Goal: Communication & Community: Answer question/provide support

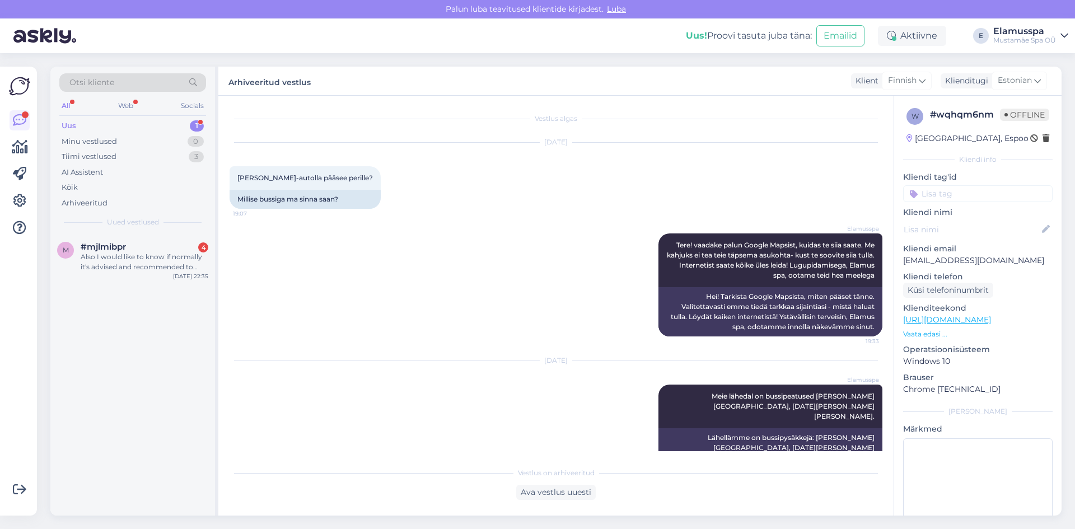
scroll to position [8, 0]
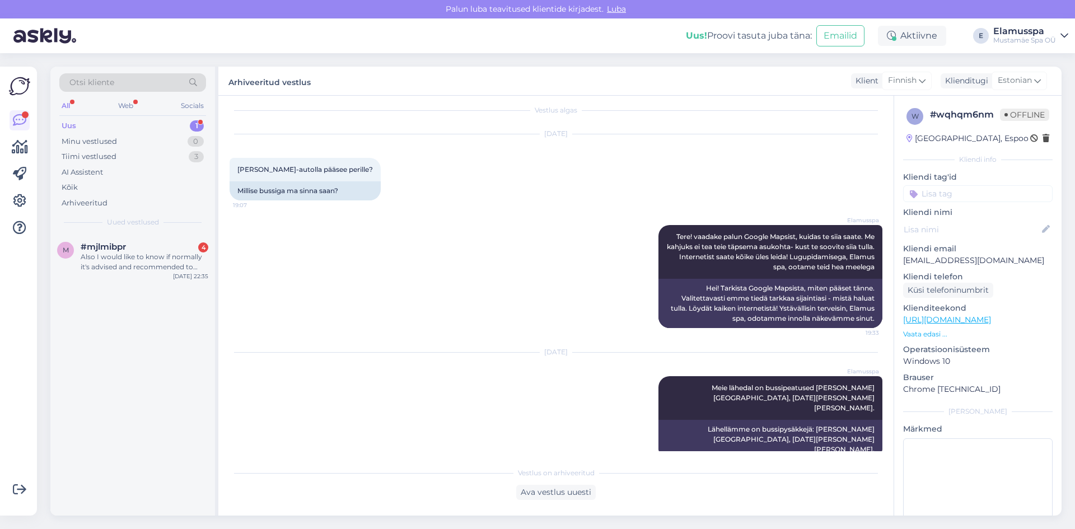
click at [167, 261] on div "Also I would like to know if normally it's advised and recommended to book in a…" at bounding box center [145, 262] width 128 height 20
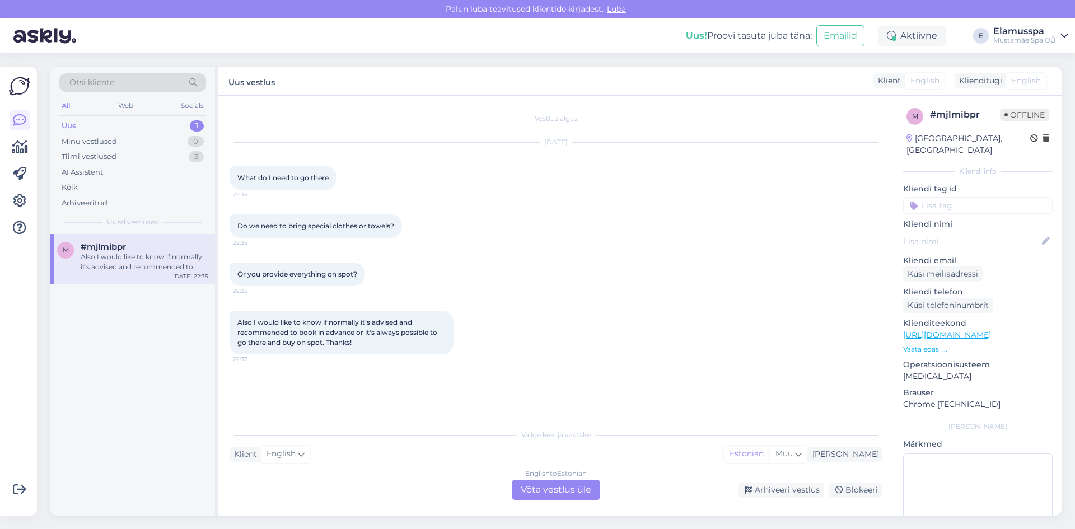
click at [570, 489] on div "English to Estonian Võta vestlus üle" at bounding box center [556, 490] width 88 height 20
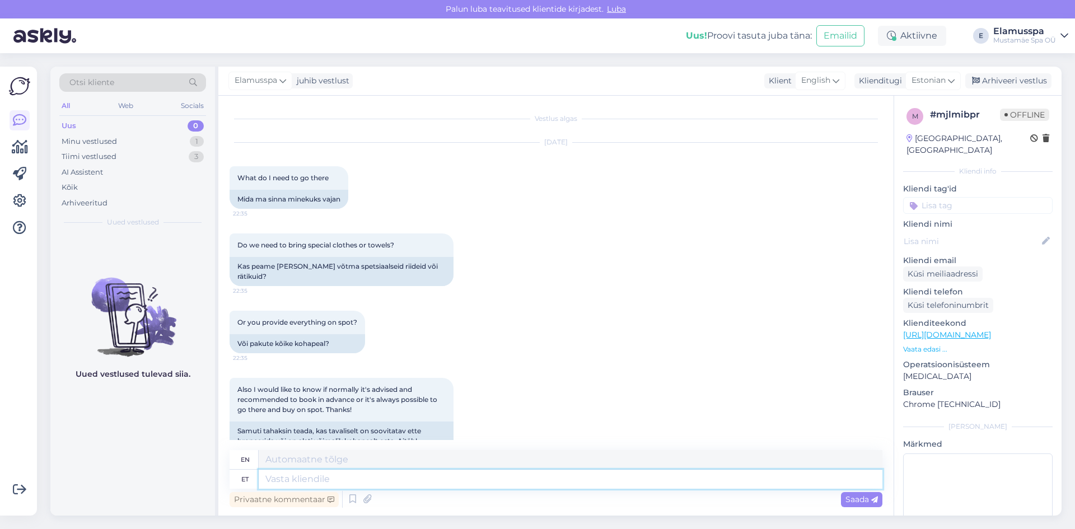
click at [410, 483] on textarea at bounding box center [571, 479] width 624 height 19
type textarea "Tere!"
type textarea "Hello!"
type textarea "Tere! Teil o"
type textarea "Hello! You"
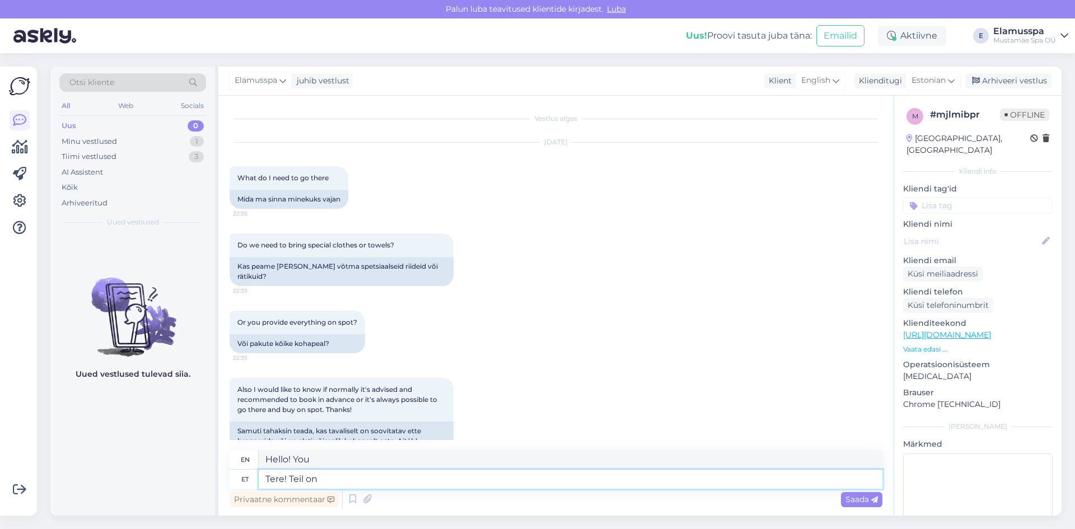
type textarea "Tere! Teil on"
type textarea "Hello! You have"
type textarea "Tere! Teil on vaja"
type textarea "Hello! You need"
type textarea "Tere! Teil on vaja [PERSON_NAME] v"
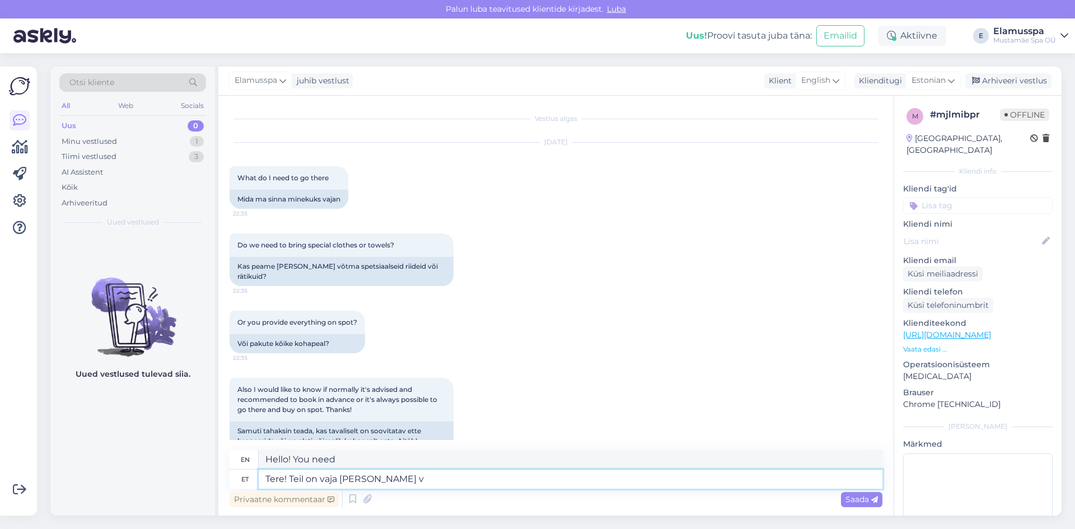
type textarea "Hello! You need to bring"
type textarea "Tere! Teil on vaja [PERSON_NAME] [PERSON_NAME]"
type textarea "Hello! You need to bring your own"
type textarea "Tere! Teil on vaja [PERSON_NAME] [PERSON_NAME] ujumisriided,"
type textarea "Hello! You need to bring your own swimwear,"
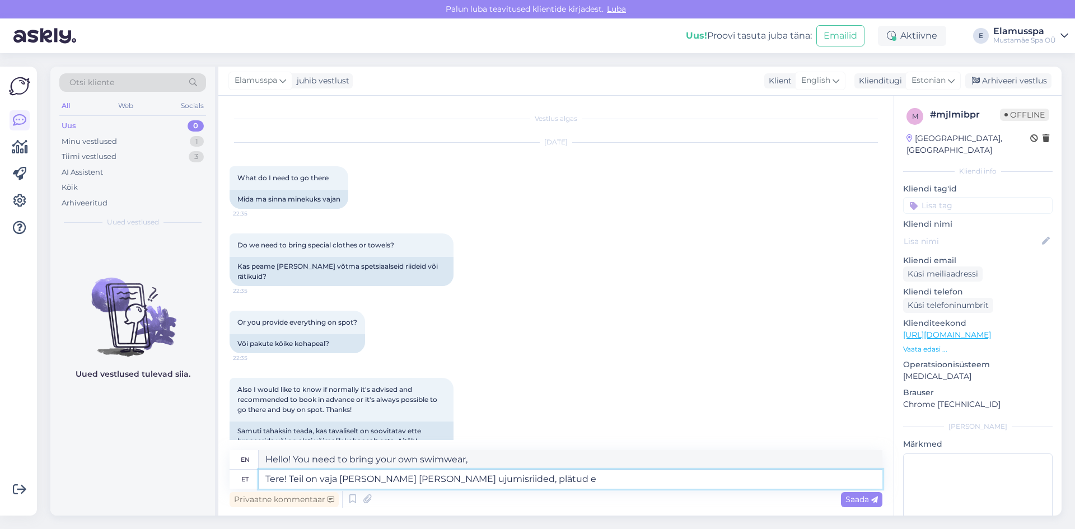
type textarea "Tere! Teil on vaja [PERSON_NAME] [PERSON_NAME] ujumisriided, plätud ei"
type textarea "Hello! You need to bring your own swimwear, flip-flops"
type textarea "Tere! Teil on vaja [PERSON_NAME] [PERSON_NAME] ujumisriided, plätud ei"
type textarea "Hello! You need to bring your own swimwear, flip-flops are not allowed."
type textarea "Tere! Teil on vaja [PERSON_NAME] [PERSON_NAME] ujumisriided, plätud ei ole k"
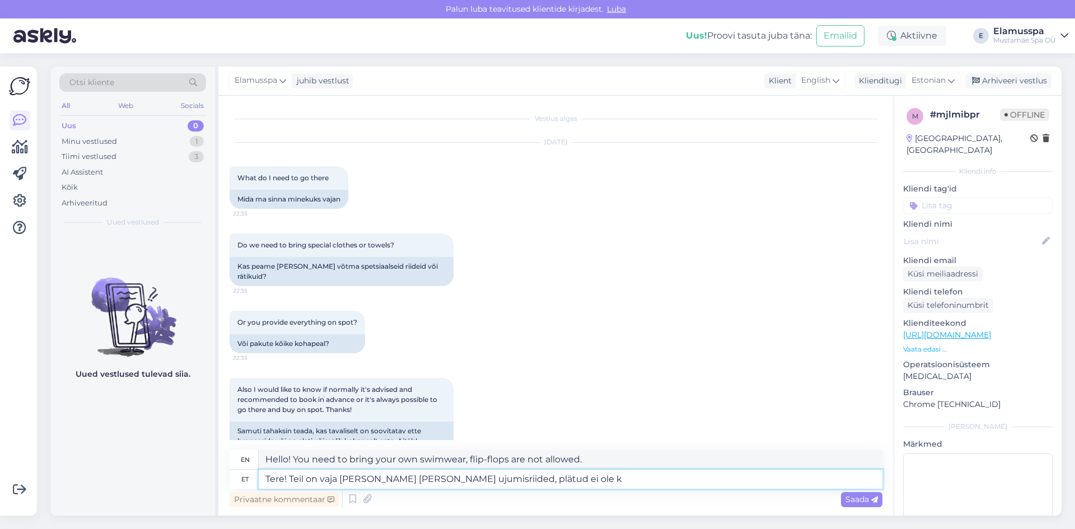
type textarea "Hello! You need to bring your own swimwear, flip-flops are not available."
type textarea "Tere! Teil on vaja [PERSON_NAME] [PERSON_NAME] ujumisriided, plätud ei [PERSON_…"
type textarea "Hello! You need to bring your own swimwear, flip-flops are not required."
type textarea "Tere! Teil on vaja [PERSON_NAME] [PERSON_NAME] ujumisriided, plätud ei ole kohu…"
type textarea "Hello! You need to bring your own swimwear, flip-flops are not mandatory,"
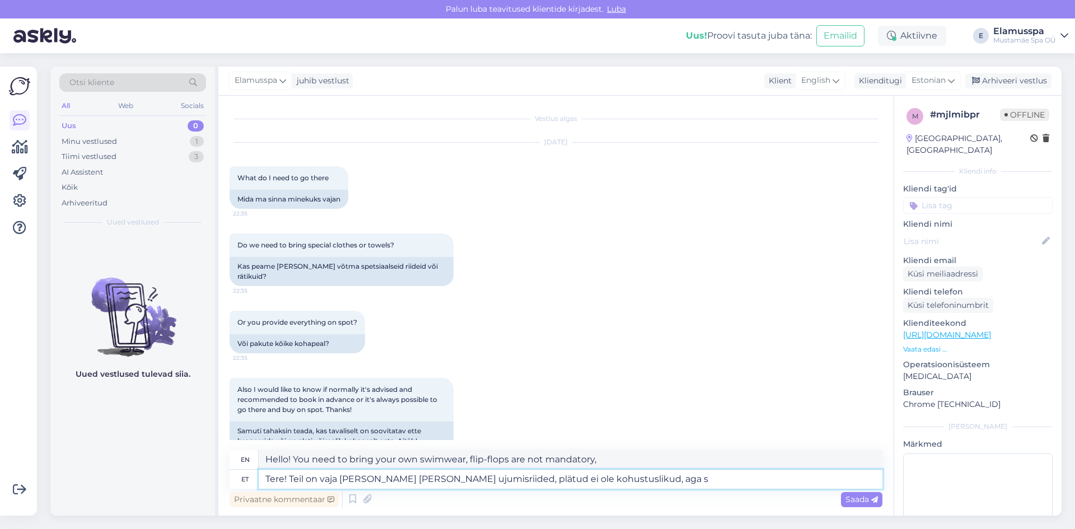
type textarea "Tere! Teil on vaja [PERSON_NAME] [PERSON_NAME] ujumisriided, plätud ei ole kohu…"
type textarea "Hello! You need to bring your own swimwear, flip-flops are not mandatory, but"
type textarea "Tere! Teil on vaja [PERSON_NAME] [PERSON_NAME] ujumisriided, plätud ei ole kohu…"
type textarea "Hello! You need to bring your own swimwear, flip-flops are not mandatory, but w…"
type textarea "Tere! Teil on vaja [PERSON_NAME] [PERSON_NAME] ujumisriided, plätud ei ole kohu…"
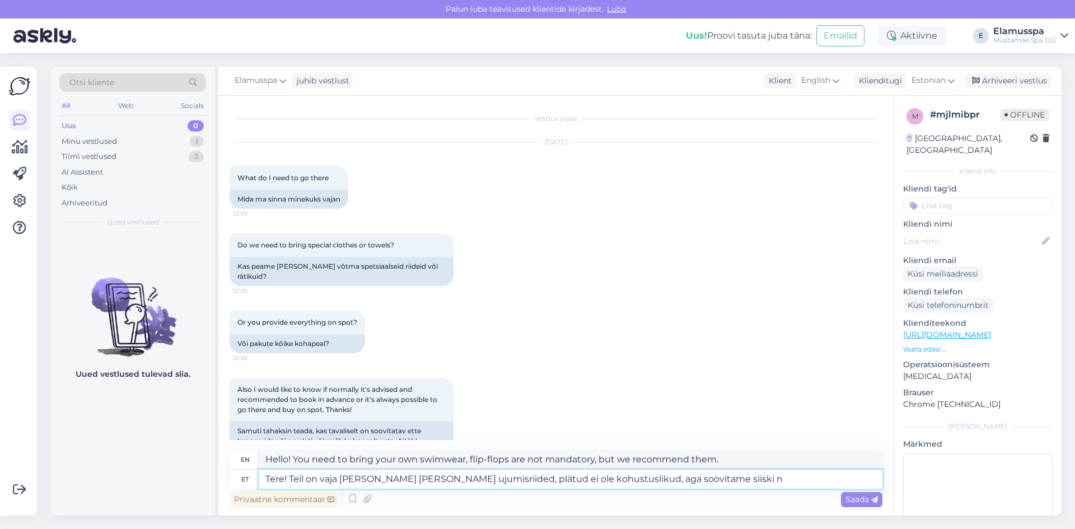
type textarea "Hello! You need to bring your own swimwear, flip-flops are not mandatory, but w…"
type textarea "Tere! Teil on vaja [PERSON_NAME] [PERSON_NAME] ujumisriided, plätud ei ole kohu…"
type textarea "Hello! You need to bring your own swimwear, flip-flops are not mandatory, but w…"
type textarea "Tere! Teil on vaja [PERSON_NAME] [PERSON_NAME] ujumisriided, plätud ei ole kohu…"
type textarea "Hello! You need to bring your own swimwear, flip-flops are not mandatory, but w…"
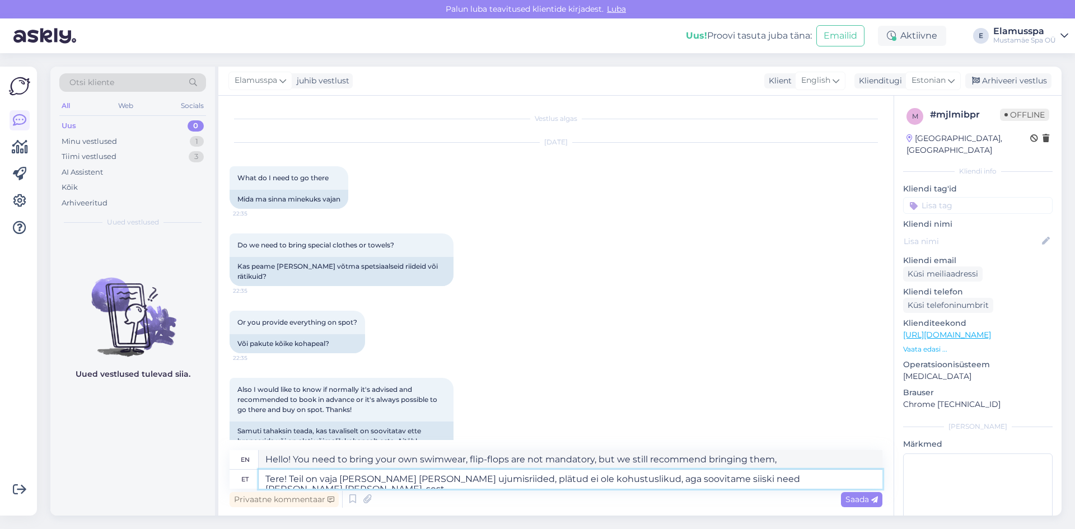
type textarea "Tere! Teil on vaja [PERSON_NAME] [PERSON_NAME] ujumisriided, plätud ei ole kohu…"
type textarea "Hello! You need to bring your own swimwear, flip-flops are not mandatory, but w…"
type textarea "Tere! Teil on vaja [PERSON_NAME] [PERSON_NAME] ujumisriided, plätud ei ole kohu…"
type textarea "Hello! You need to bring your own swimwear, flip-flops are not mandatory, but w…"
type textarea "Tere! Teil on vaja [PERSON_NAME] [PERSON_NAME] ujumisriided, plätud ei ole kohu…"
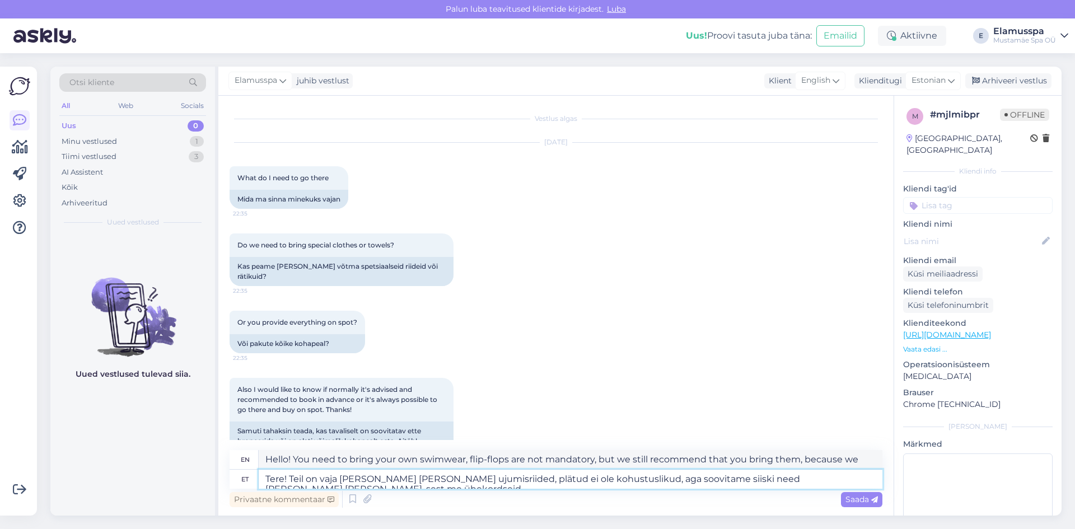
type textarea "Hello! You need to bring your own swimwear, flip-flops are not mandatory, but w…"
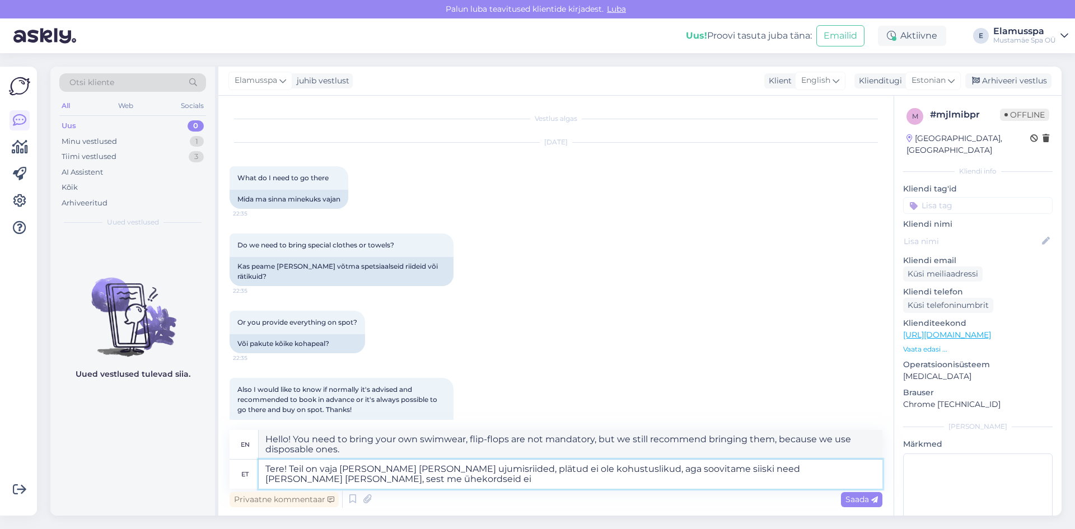
type textarea "Tere! Teil on vaja [PERSON_NAME] [PERSON_NAME] ujumisriided, plätud ei ole kohu…"
type textarea "Hello! You need to bring your own swimwear, flip-flops are not mandatory, but w…"
type textarea "Tere! Teil on vaja [PERSON_NAME] [PERSON_NAME] ujumisriided, plätud ei ole kohu…"
type textarea "Hello! You need to bring your own swimwear, flip-flops are not mandatory, but w…"
type textarea "Tere! Teil on vaja [PERSON_NAME] [PERSON_NAME] ujumisriided, plätud ei ole kohu…"
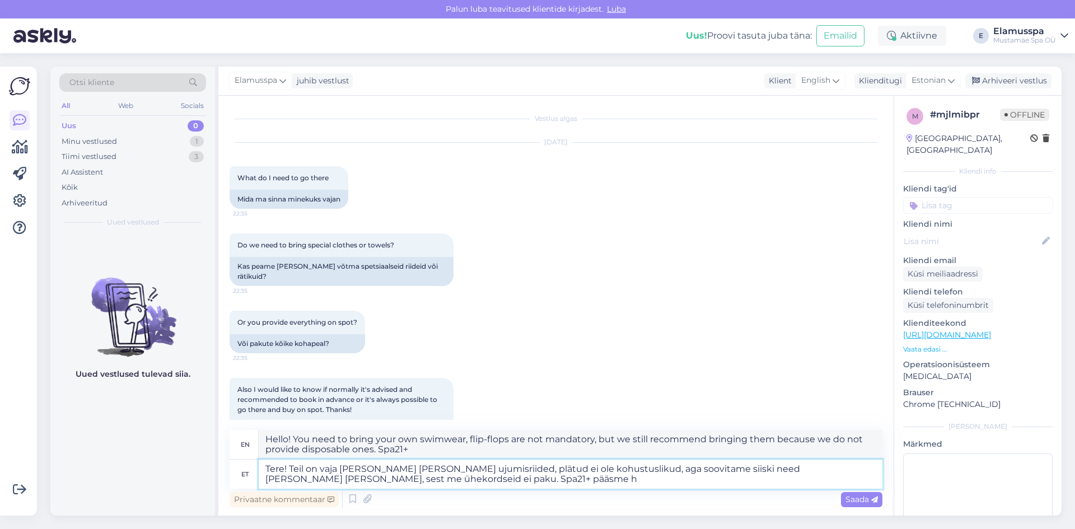
type textarea "Hello! You need to bring your own swimwear, flip-flops are not mandatory, but w…"
type textarea "Tere! Teil on vaja [PERSON_NAME] [PERSON_NAME] ujumisriided, plätud ei ole kohu…"
type textarea "Hello! You need to bring your own swimwear, flip-flops are not mandatory, but w…"
type textarea "Tere! Teil on vaja [PERSON_NAME] [PERSON_NAME] ujumisriided, plätud ei ole kohu…"
type textarea "Hello! You need to bring your own swimwear, flip-flops are not mandatory, but w…"
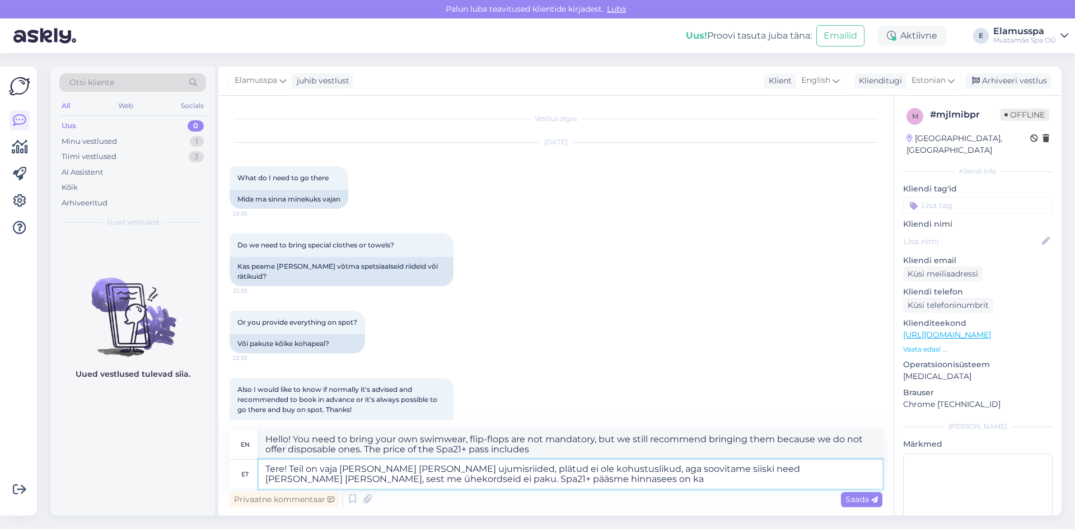
type textarea "Tere! Teil on vaja [PERSON_NAME] [PERSON_NAME] ujumisriided, plätud ei ole kohu…"
type textarea "Hello! You need to bring your own swimwear, flip-flops are not mandatory, but w…"
type textarea "Tere! Teil on vaja [PERSON_NAME] [PERSON_NAME] ujumisriided, plätud ei ole kohu…"
type textarea "Hello! You need to bring your own swimwear, flip-flops are not mandatory, but w…"
type textarea "Tere! Teil on vaja [PERSON_NAME] [PERSON_NAME] ujumisriided, plätud ei ole kohu…"
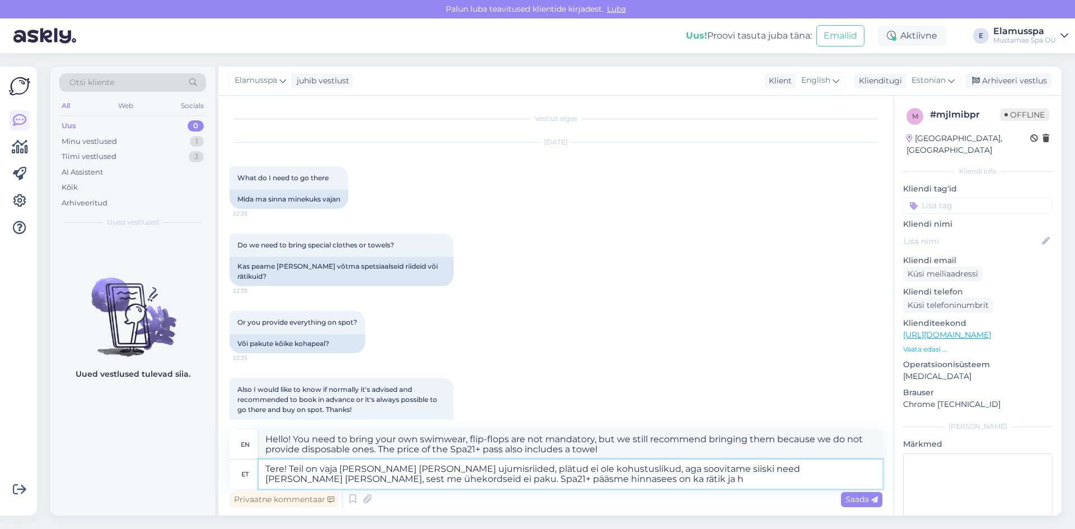
type textarea "Hello! You need to bring your own swimwear, flip-flops are not mandatory, but w…"
type textarea "Tere! Teil on vaja [PERSON_NAME] [PERSON_NAME] ujumisriided, plätud ei ole kohu…"
type textarea "Hello! You need to bring your own swimwear, flip-flops are not mandatory, but w…"
type textarea "Tere! Teil on vaja [PERSON_NAME] [PERSON_NAME] ujumisriided, plätud ei ole kohu…"
type textarea "Hello! You need to bring your own swimwear, flip-flops are not mandatory, but w…"
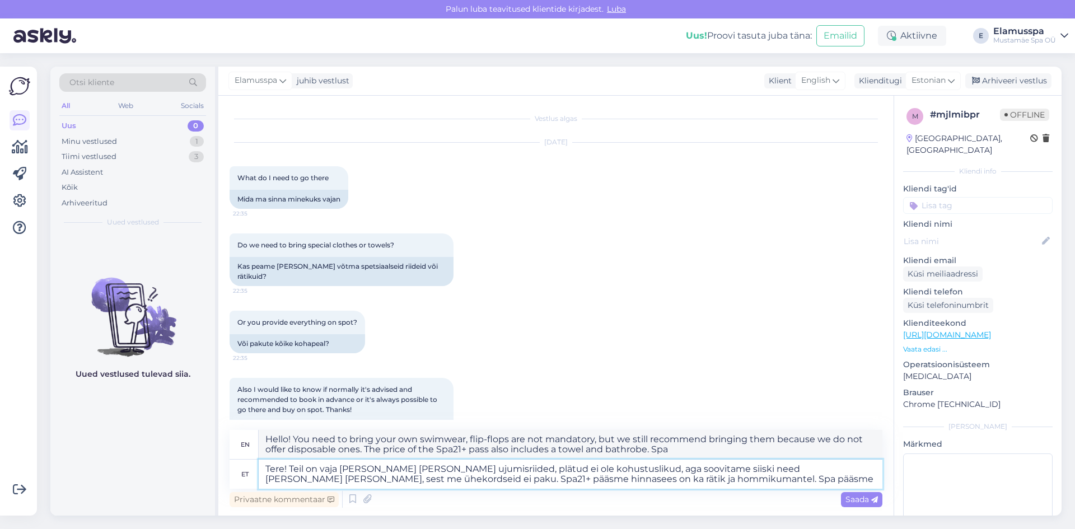
type textarea "Tere! Teil on vaja [PERSON_NAME] [PERSON_NAME] ujumisriided, plätud ei ole kohu…"
type textarea "Hello! You need to bring your own swimwear, flip-flops are not mandatory, but w…"
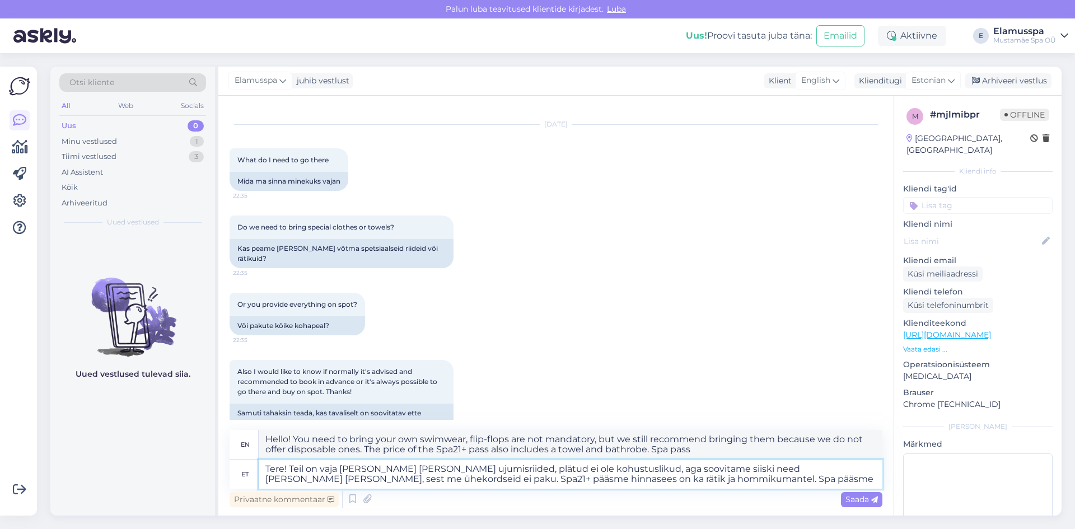
scroll to position [33, 0]
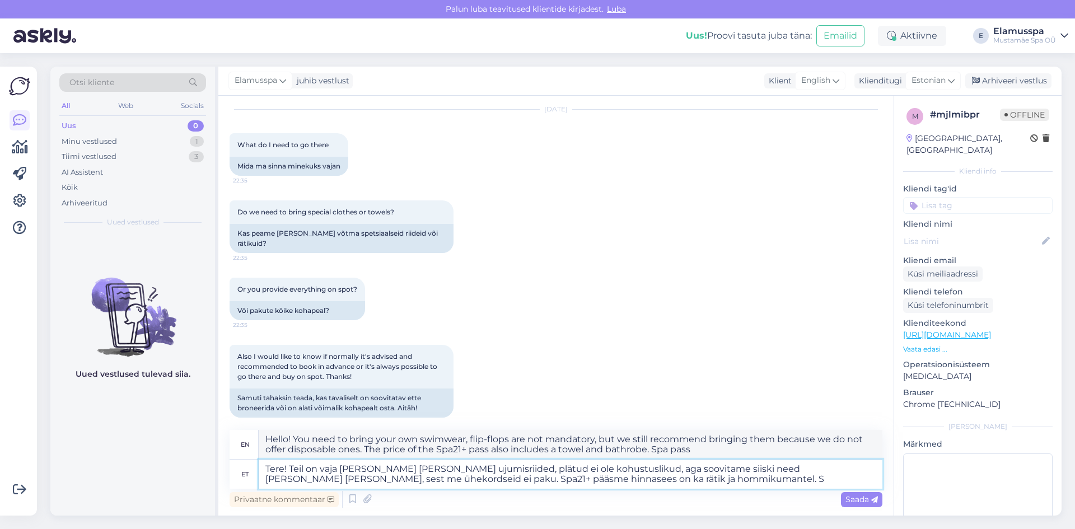
type textarea "Tere! Teil on vaja [PERSON_NAME] [PERSON_NAME] ujumisriided, plätud ei ole kohu…"
type textarea "Hello! You need to bring your own swimwear, flip-flops are not mandatory, but w…"
type textarea "Tere! Teil on vaja [PERSON_NAME] [PERSON_NAME] ujumisriided, plätud ei ole kohu…"
type textarea "Hello! You need to bring your own swimwear, flip-flops are not mandatory, but w…"
type textarea "Tere! Teil on vaja [PERSON_NAME] [PERSON_NAME] ujumisriided, plätud ei ole kohu…"
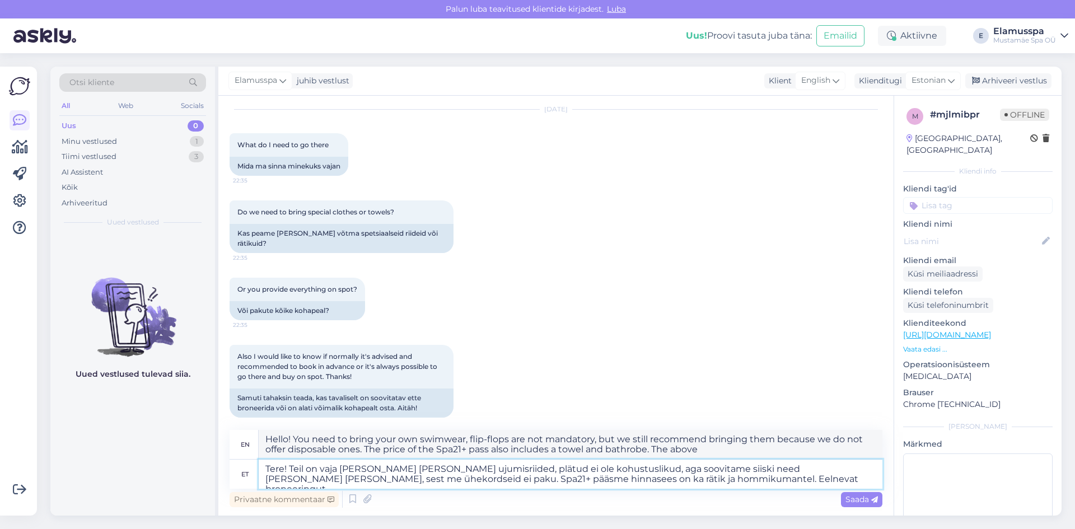
type textarea "Hello! You need to bring your own swimwear, flip-flops are not mandatory, but w…"
type textarea "Tere! Teil on vaja [PERSON_NAME] [PERSON_NAME] ujumisriided, plätud ei ole kohu…"
type textarea "Hello! You need to bring your own swimwear, flip-flops are not mandatory, but w…"
type textarea "Tere! Teil on vaja [PERSON_NAME] [PERSON_NAME] ujumisriided, plätud ei ole kohu…"
type textarea "Hello! You need to bring your own swimwear, flip-flops are not mandatory, but w…"
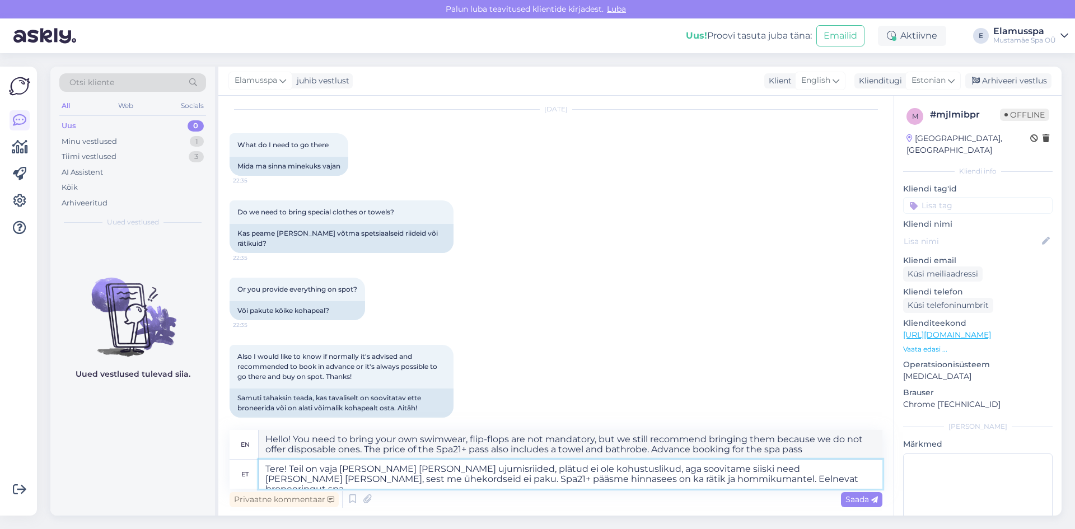
type textarea "Tere! Teil on vaja [PERSON_NAME] [PERSON_NAME] ujumisriided, plätud ei ole kohu…"
type textarea "Hello! You need to bring your own swimwear, flip-flops are not mandatory, but w…"
type textarea "Tere! Teil on vaja [PERSON_NAME] [PERSON_NAME] ujumisriided, plätud ei ole kohu…"
type textarea "Hello! You need to bring your own swimwear, flip-flops are not mandatory, but w…"
type textarea "Tere! Teil on vaja [PERSON_NAME] [PERSON_NAME] ujumisriided, plätud ei ole kohu…"
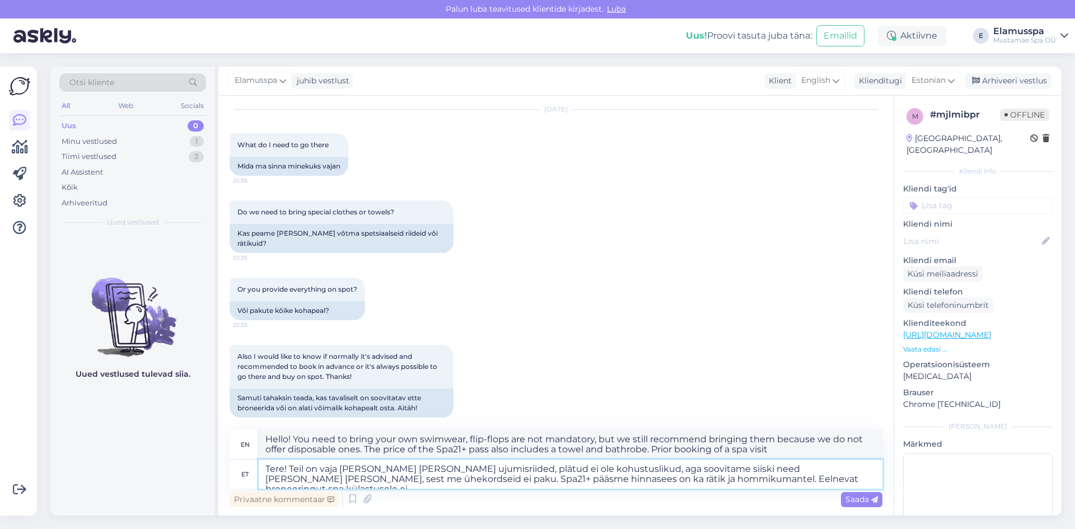
type textarea "Hello! You need to bring your own swimwear, flip-flops are not mandatory, but w…"
type textarea "Tere! Teil on vaja [PERSON_NAME] [PERSON_NAME] ujumisriided, plätud ei ole kohu…"
type textarea "Hello! You need to bring your own swimwear, flip-flops are not mandatory, but w…"
type textarea "Tere! Teil on vaja [PERSON_NAME] [PERSON_NAME] ujumisriided, plätud ei ole kohu…"
type textarea "Hello! You need to bring your own swimwear, flip-flops are not mandatory, but w…"
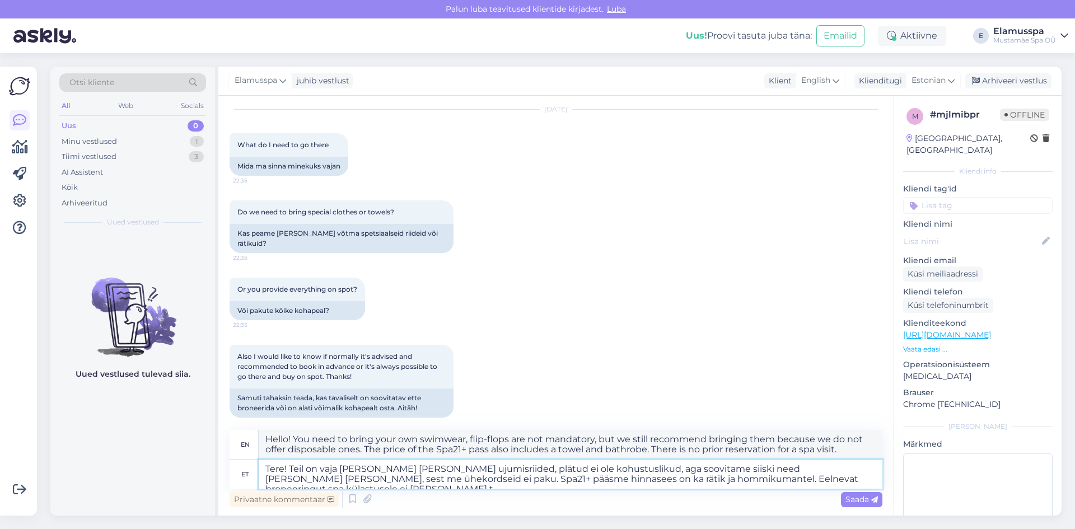
type textarea "Tere! Teil on vaja [PERSON_NAME] [PERSON_NAME] ujumisriided, plätud ei ole kohu…"
type textarea "Hello! You need to bring your own swimwear, flip-flops are not mandatory, but w…"
type textarea "Tere! Teil on vaja [PERSON_NAME] [PERSON_NAME] ujumisriided, plätud ei ole kohu…"
type textarea "Hello! You need to bring your own swimwear, flip-flops are not mandatory, but w…"
type textarea "Tere! Teil on vaja [PERSON_NAME] [PERSON_NAME] ujumisriided, plätud ei ole kohu…"
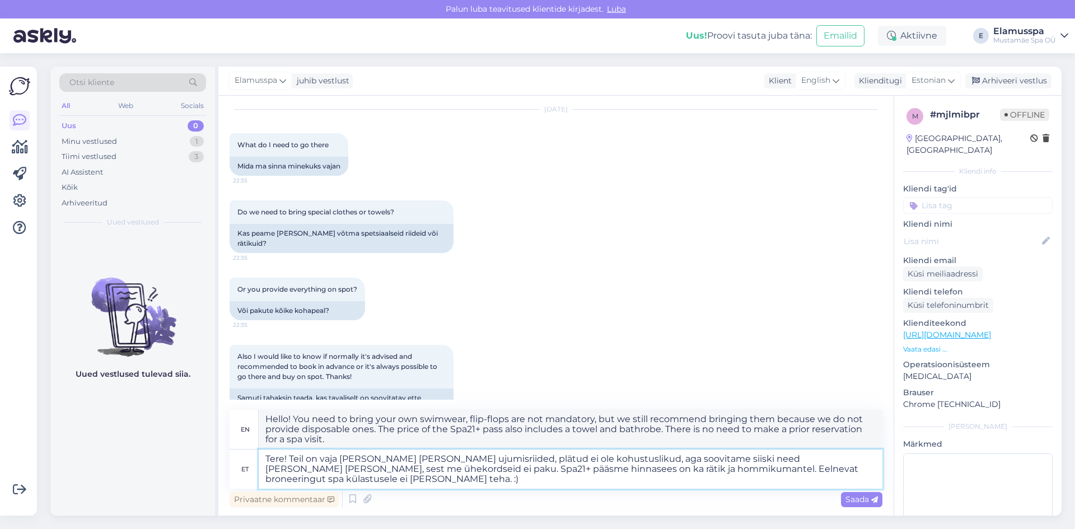
type textarea "Hello! You need to bring your own swimwear, flip-flops are not mandatory, but w…"
type textarea "Tere! Teil on vaja [PERSON_NAME] [PERSON_NAME] ujumisriided, plätud ei ole kohu…"
click at [867, 499] on span "Saada" at bounding box center [862, 499] width 32 height 10
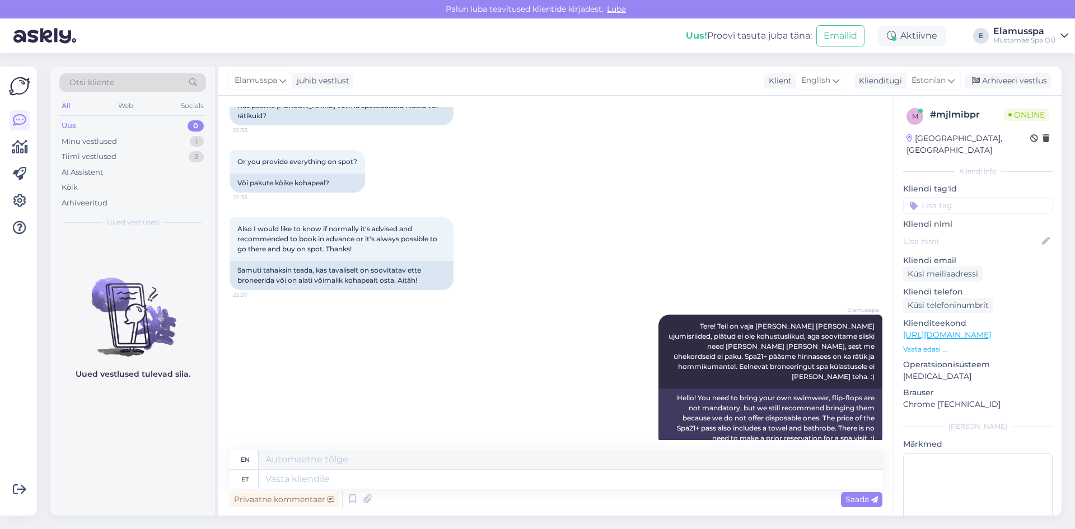
scroll to position [248, 0]
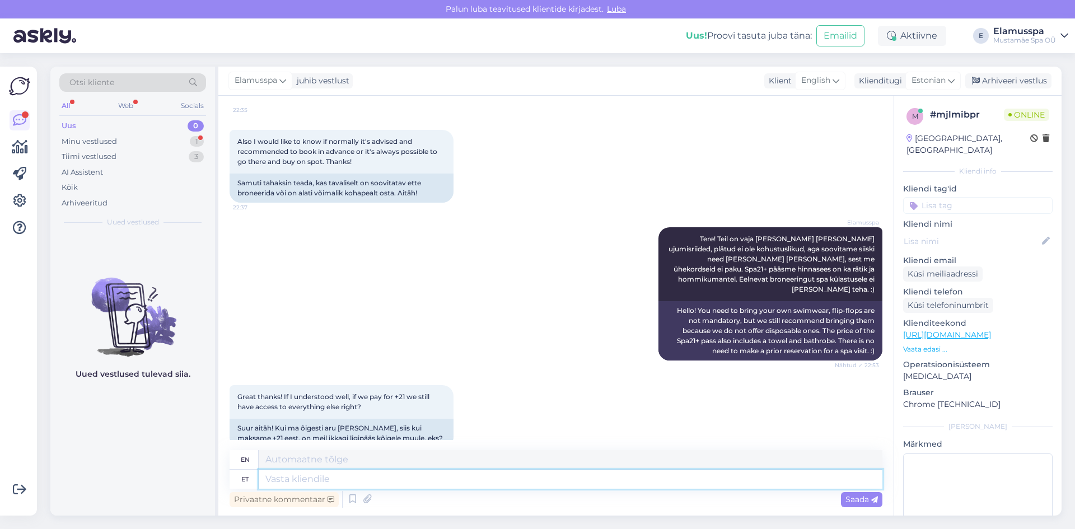
click at [369, 480] on textarea at bounding box center [571, 479] width 624 height 19
click at [421, 529] on html "[PERSON_NAME] teavitused klientide kirjadest. Luba Uus! Proovi tasuta [PERSON_N…" at bounding box center [537, 264] width 1075 height 529
type textarea "Jah"
type textarea "Yes"
type textarea "Jah täpselt n"
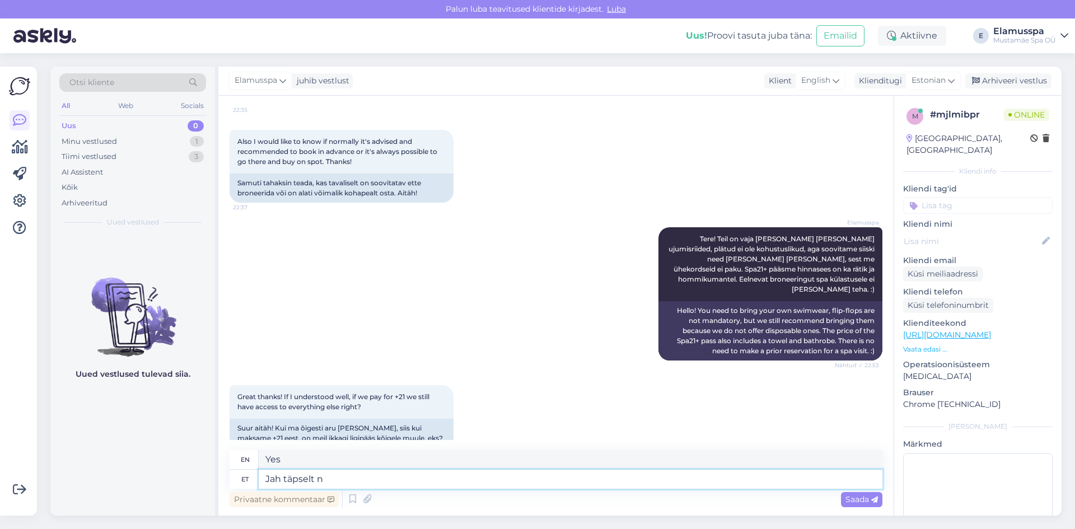
type textarea "Yes exactly"
type textarea "Jah täpselt nii,"
type textarea "Yes, exactly."
type textarea "Jah täpselt nii, Elamus"
type textarea "Yes, exactly, Elamus."
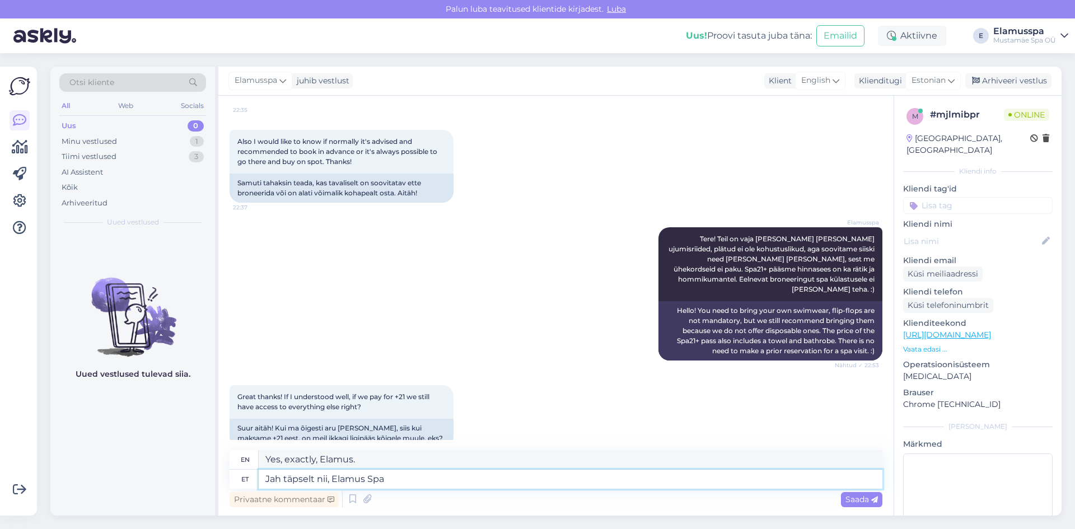
type textarea "Jah täpselt nii, Elamus Spa"
type textarea "Yes, that's right, Elamus Spa"
type textarea "Jah täpselt nii, Elamus Spa ja u"
type textarea "Yes, exactly, Elamus Spa and"
type textarea "Jah täpselt nii, Elamus Spa ja ujula"
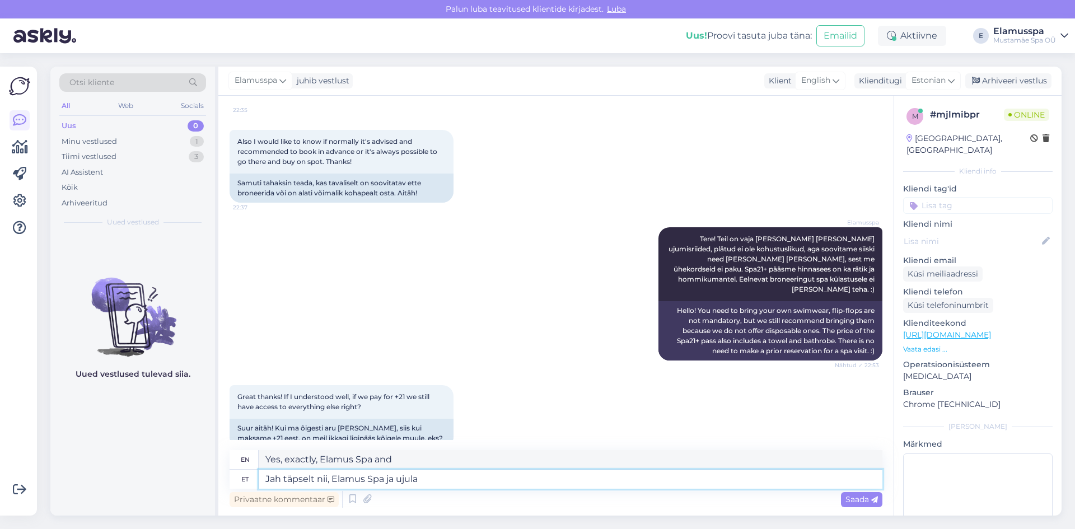
type textarea "Yes, that's right, Elamus Spa and swimming pool"
type textarea "Jah täpselt nii, Elamus Spa ja ujula on ka"
type textarea "Yes, that's right, Elamus Spa and swimming pool are"
type textarea "Jah täpselt nii, Elamus Spa ja ujula on ka h"
type textarea "Yes, that's right, Elamus Spa and swimming pool are also"
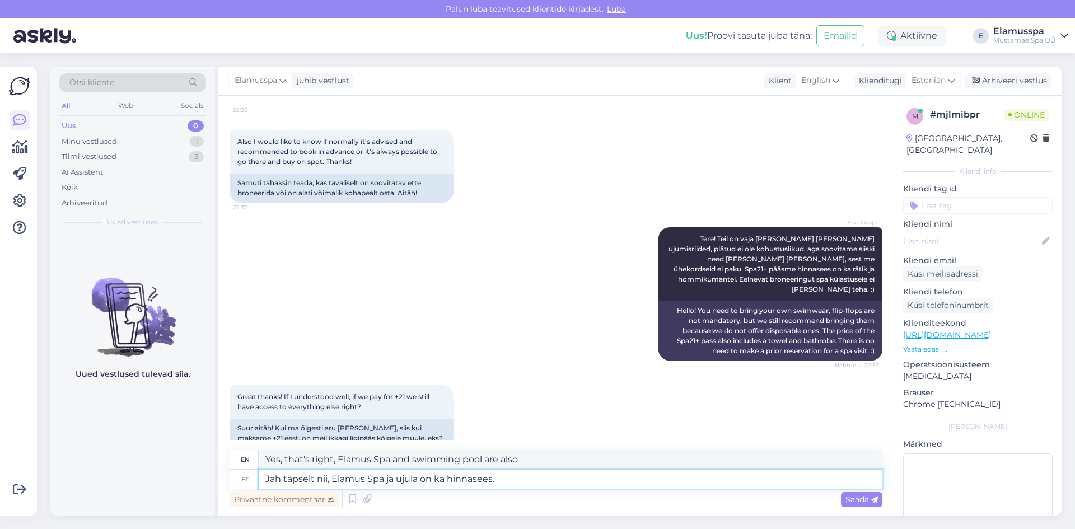
type textarea "Jah täpselt nii, Elamus Spa ja ujula on ka hinnasees."
type textarea "Yes, that's right, Elamus Spa and swimming pool are also included in the price."
type textarea "Jah täpselt nii, Elamus Spa ja ujula on ka hinnasees. :)"
type textarea "Yes, that's right, Elamus Spa and swimming pool are also included in the price.…"
type textarea "Jah täpselt nii, Elamus Spa ja ujula on ka hinnasees. :)"
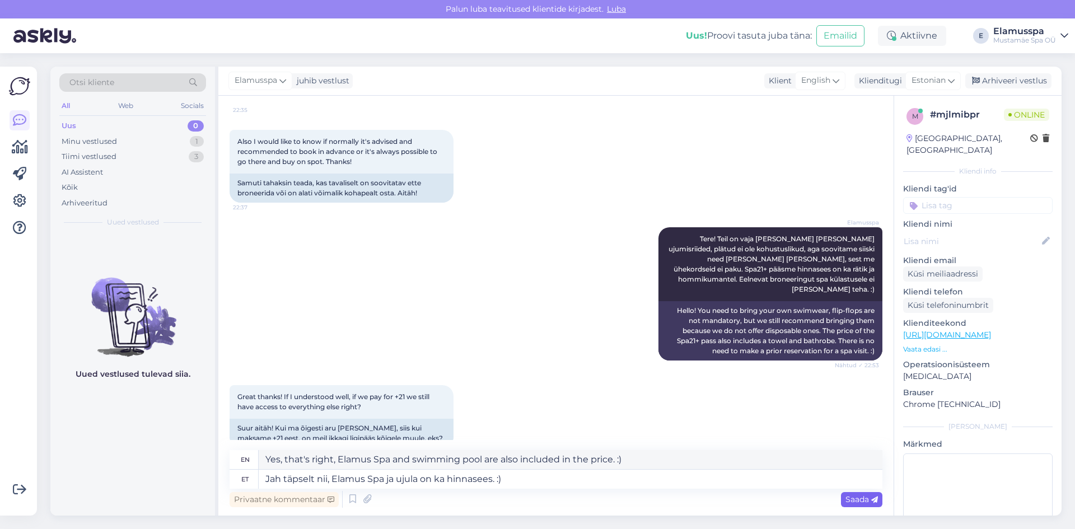
click at [859, 492] on div "Saada" at bounding box center [861, 499] width 41 height 15
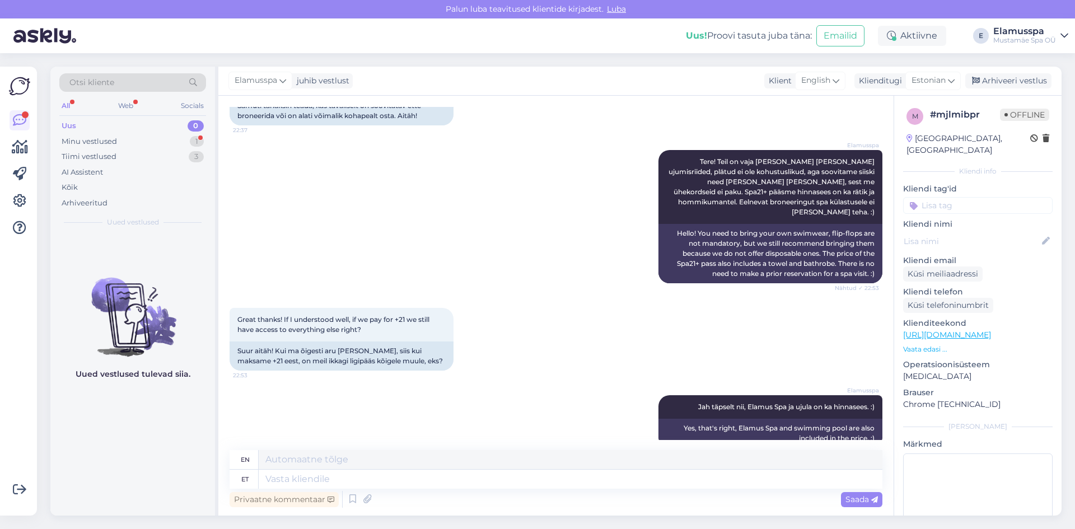
scroll to position [393, 0]
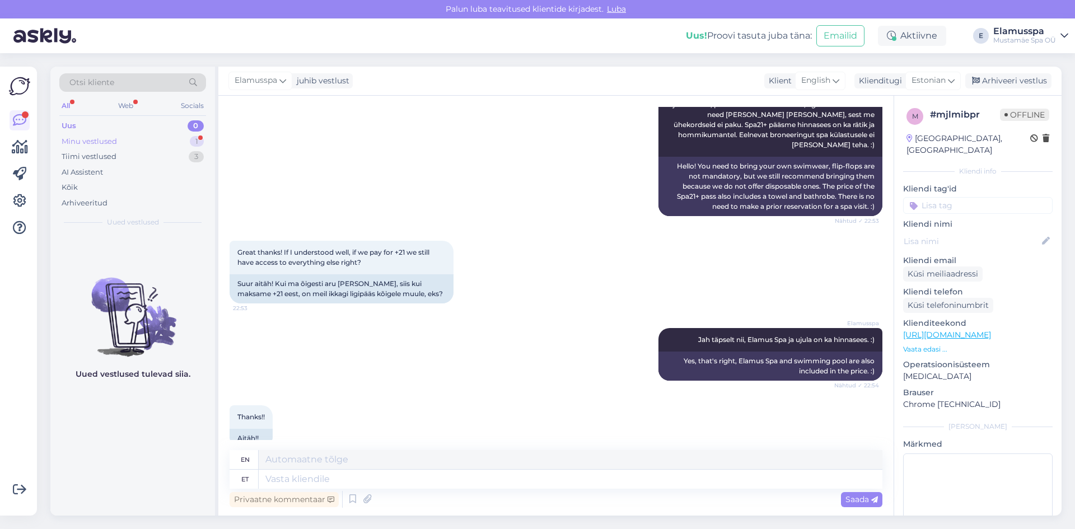
click at [193, 146] on div "1" at bounding box center [197, 141] width 14 height 11
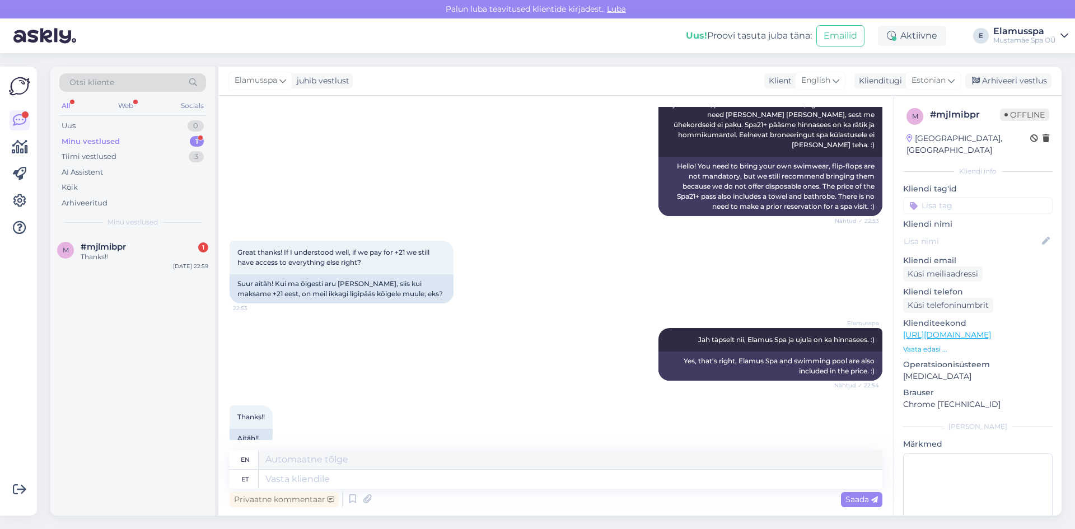
click at [989, 70] on div "Elamusspa juhib vestlust Klient English es Chinese Estonian Japanese Portuguese…" at bounding box center [639, 81] width 843 height 29
click at [989, 74] on div "Arhiveeri vestlus" at bounding box center [1008, 80] width 86 height 15
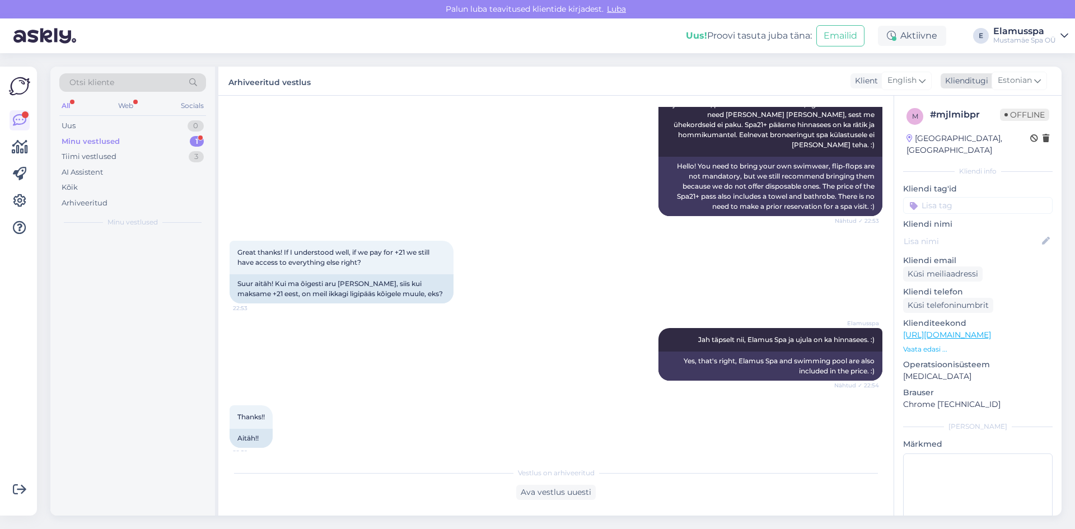
scroll to position [381, 0]
